Goal: Task Accomplishment & Management: Complete application form

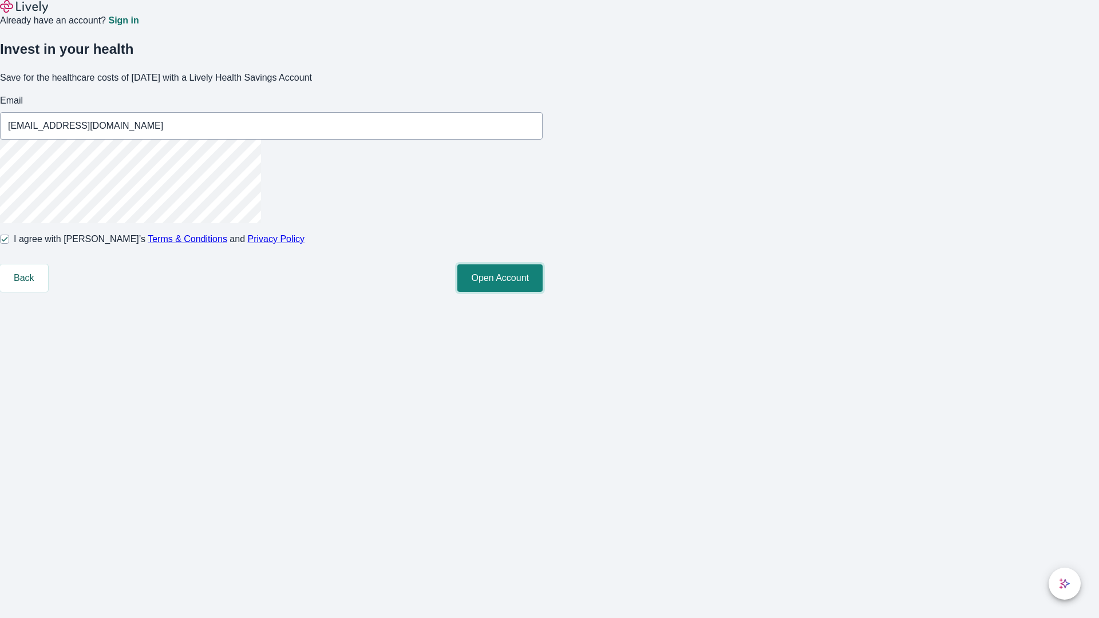
click at [542, 292] on button "Open Account" at bounding box center [499, 277] width 85 height 27
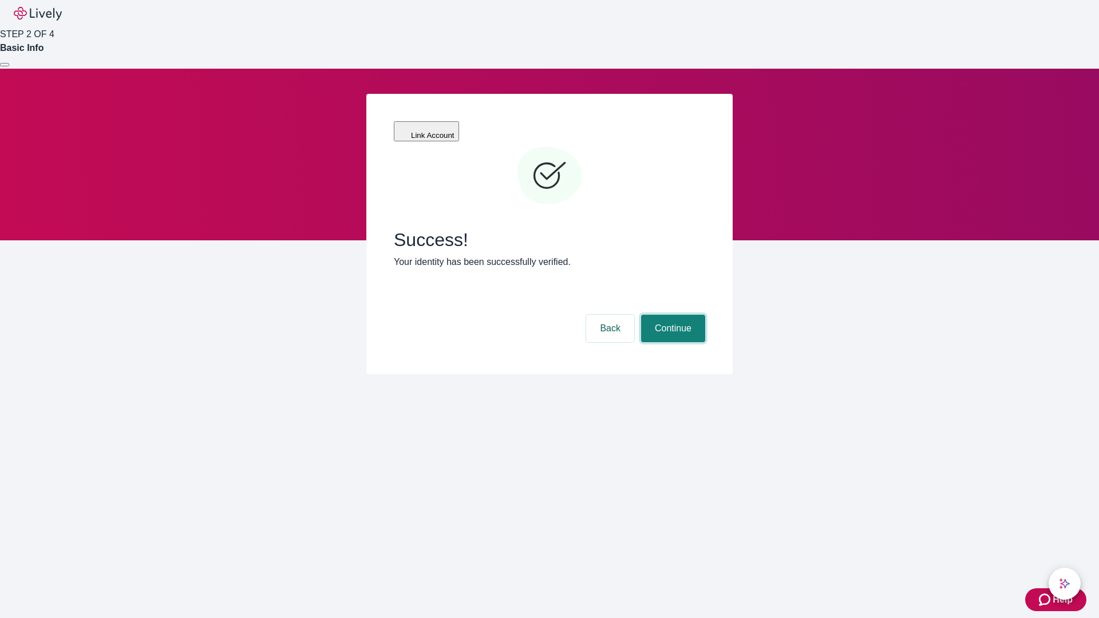
click at [671, 315] on button "Continue" at bounding box center [673, 328] width 64 height 27
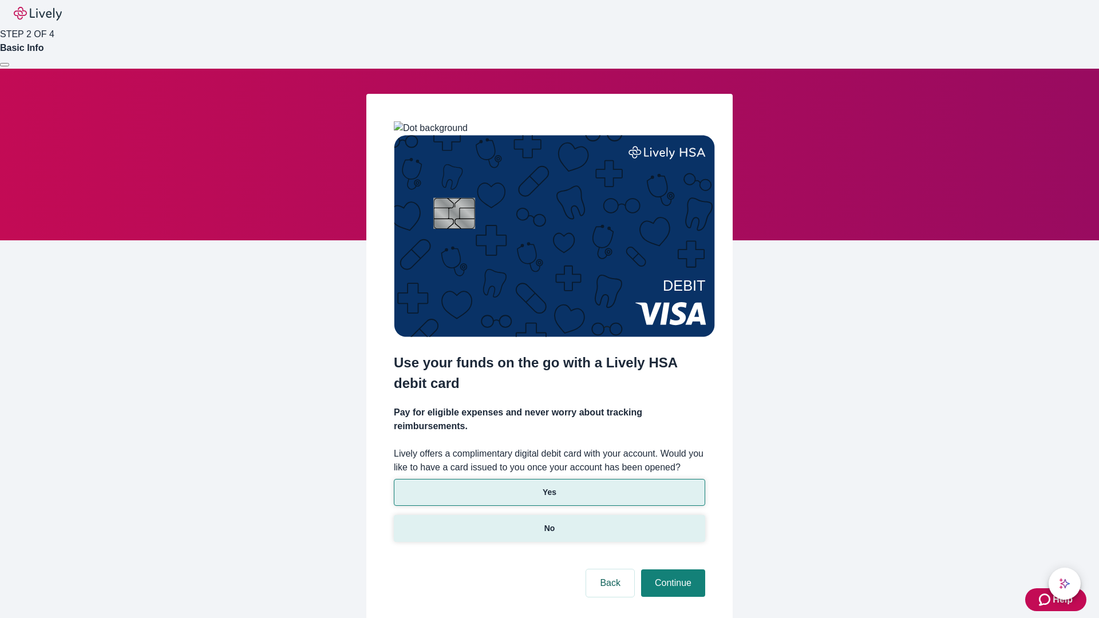
click at [549, 522] on p "No" at bounding box center [549, 528] width 11 height 12
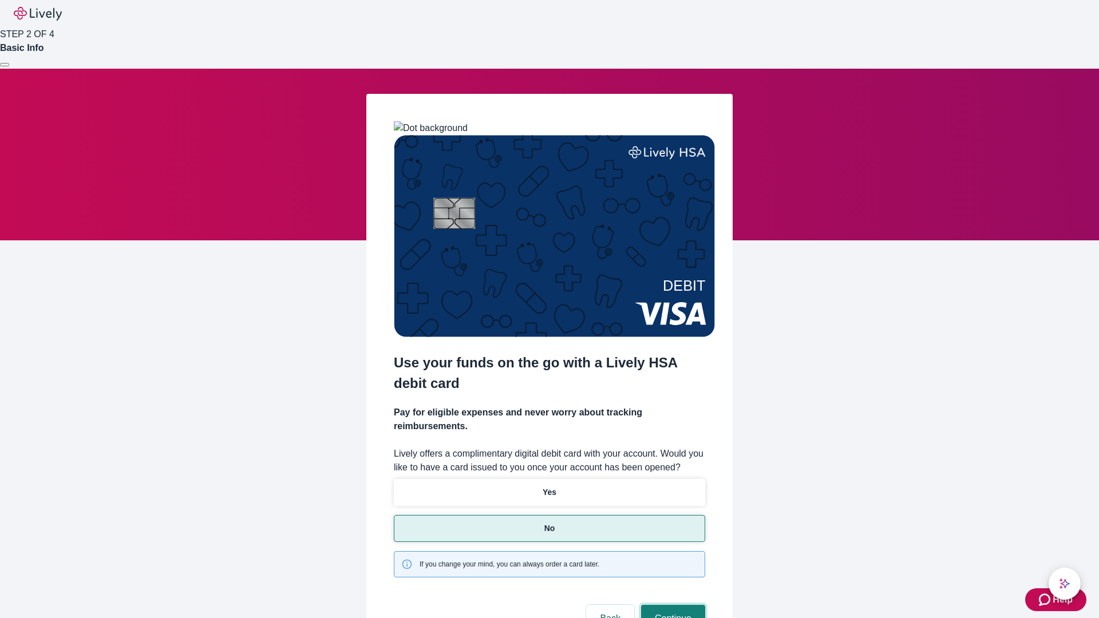
click at [671, 605] on button "Continue" at bounding box center [673, 618] width 64 height 27
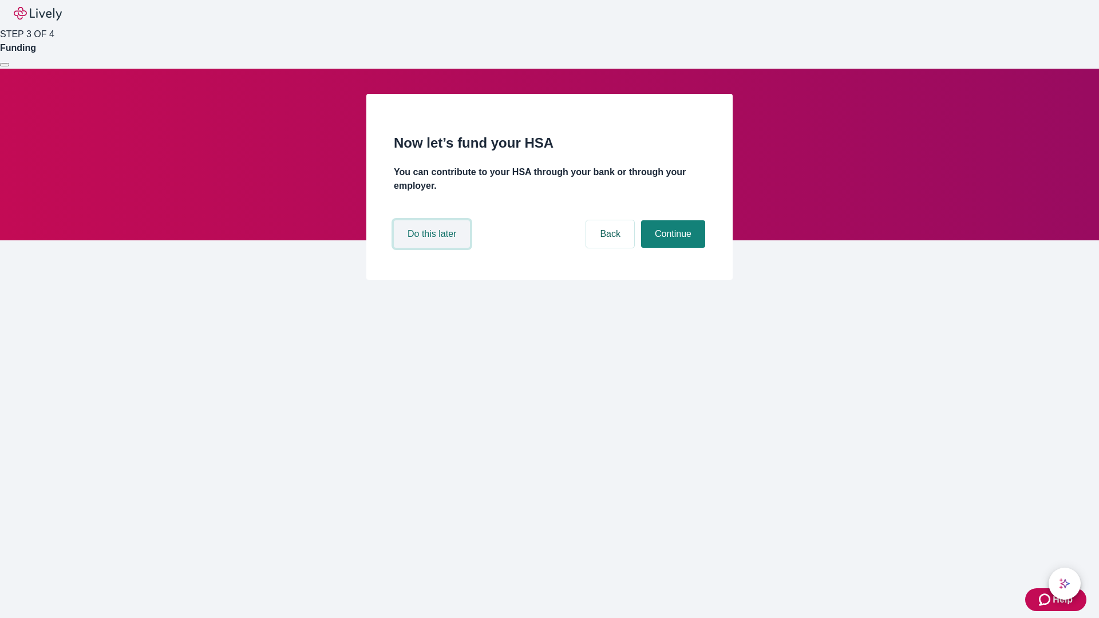
click at [433, 248] on button "Do this later" at bounding box center [432, 233] width 76 height 27
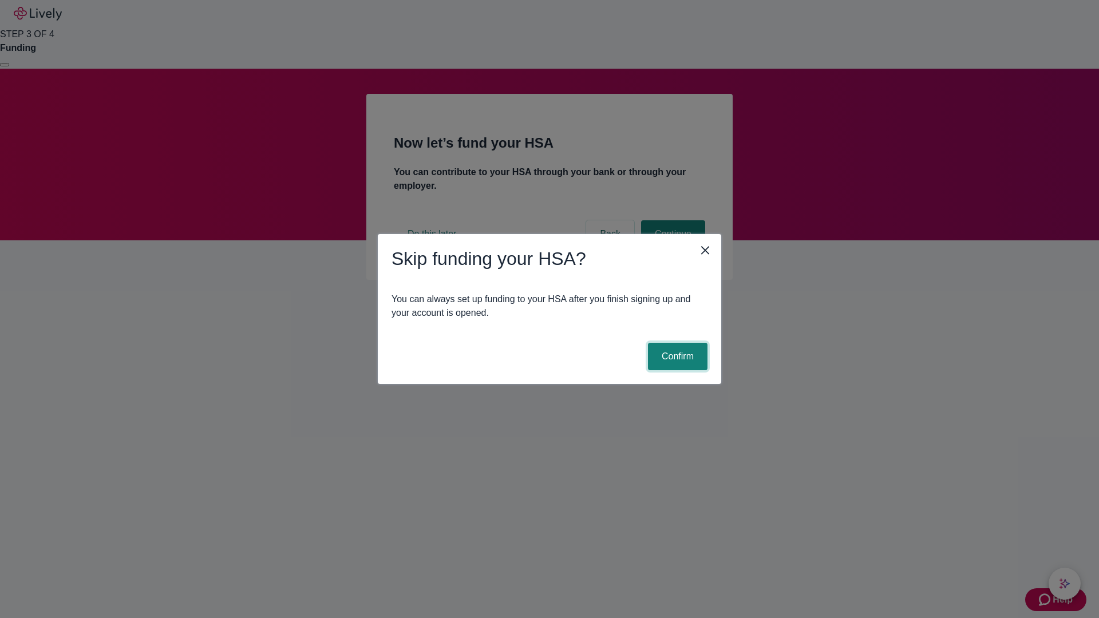
click at [676, 356] on button "Confirm" at bounding box center [678, 356] width 60 height 27
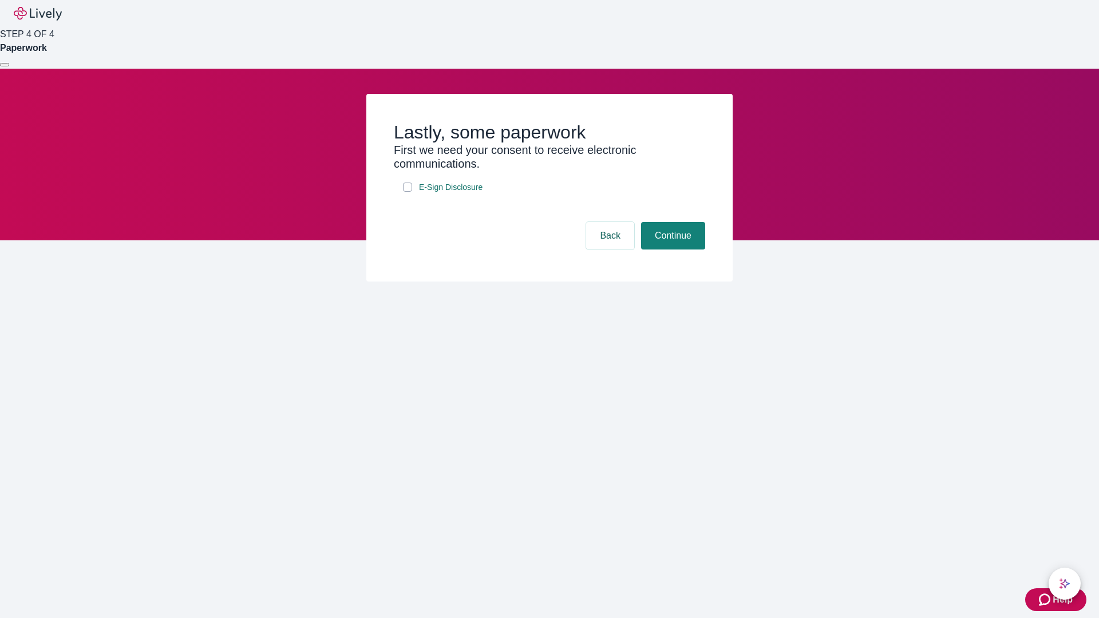
click at [407, 192] on input "E-Sign Disclosure" at bounding box center [407, 187] width 9 height 9
checkbox input "true"
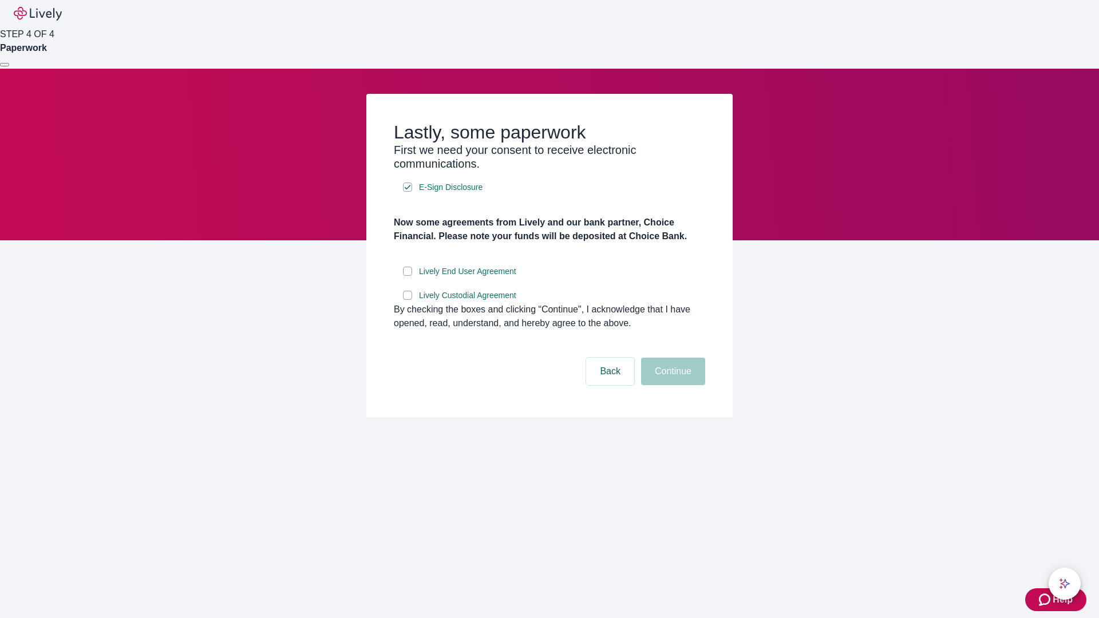
click at [407, 276] on input "Lively End User Agreement" at bounding box center [407, 271] width 9 height 9
checkbox input "true"
click at [407, 300] on input "Lively Custodial Agreement" at bounding box center [407, 295] width 9 height 9
checkbox input "true"
click at [671, 385] on button "Continue" at bounding box center [673, 371] width 64 height 27
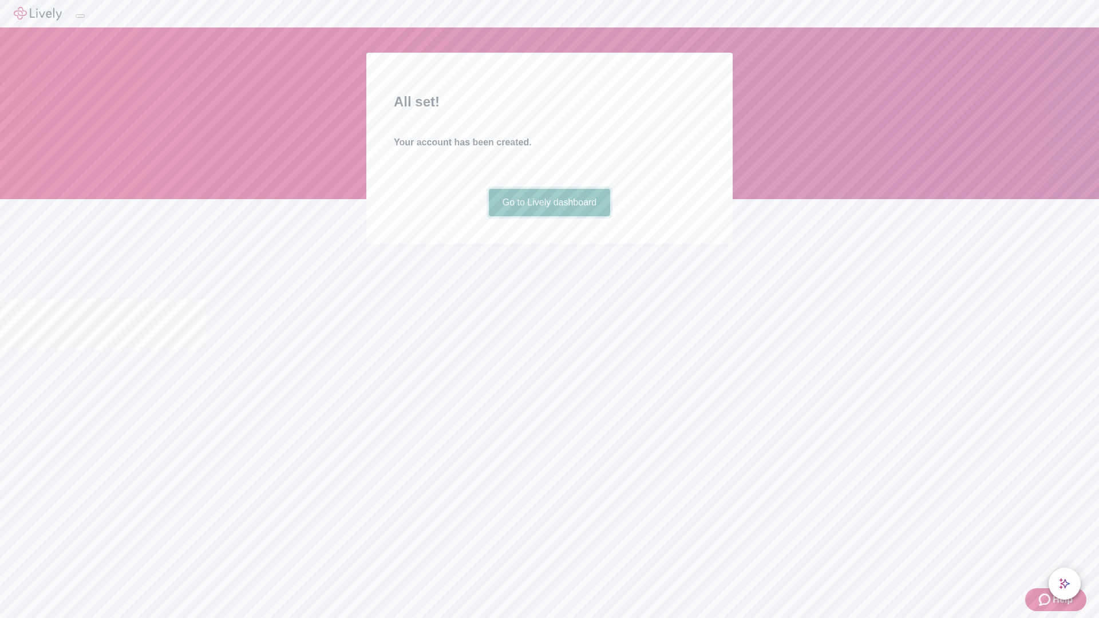
click at [549, 216] on link "Go to Lively dashboard" at bounding box center [550, 202] width 122 height 27
